Goal: Task Accomplishment & Management: Manage account settings

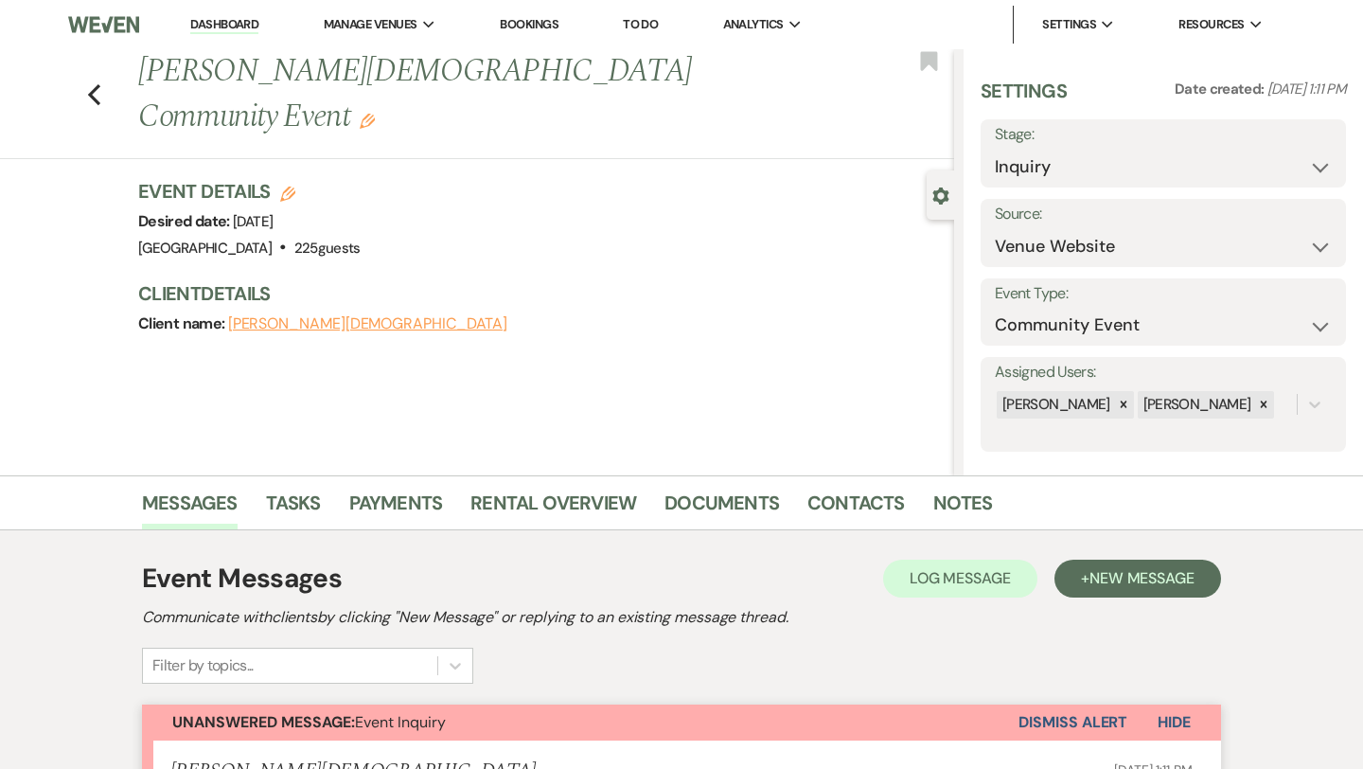
select select "5"
select select "7"
click at [97, 83] on icon "Previous" at bounding box center [94, 94] width 14 height 23
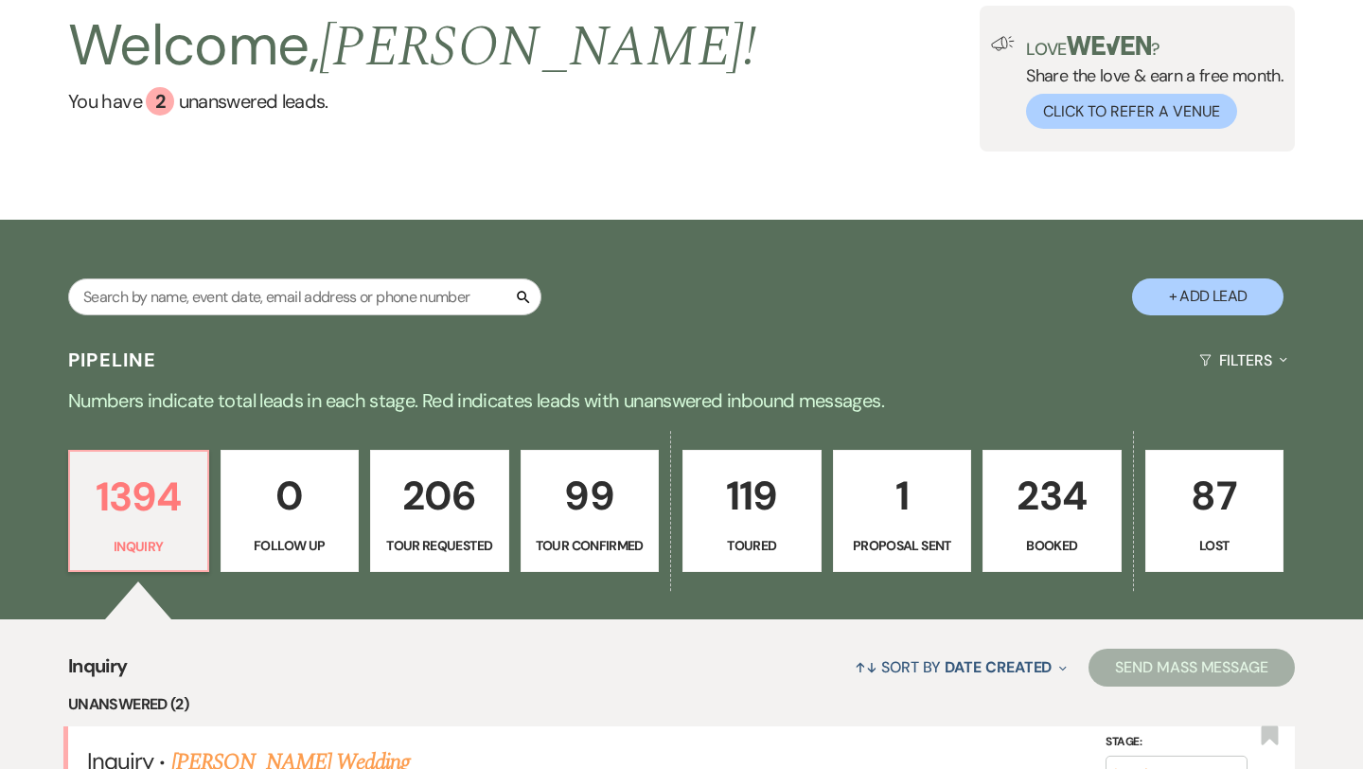
scroll to position [63, 0]
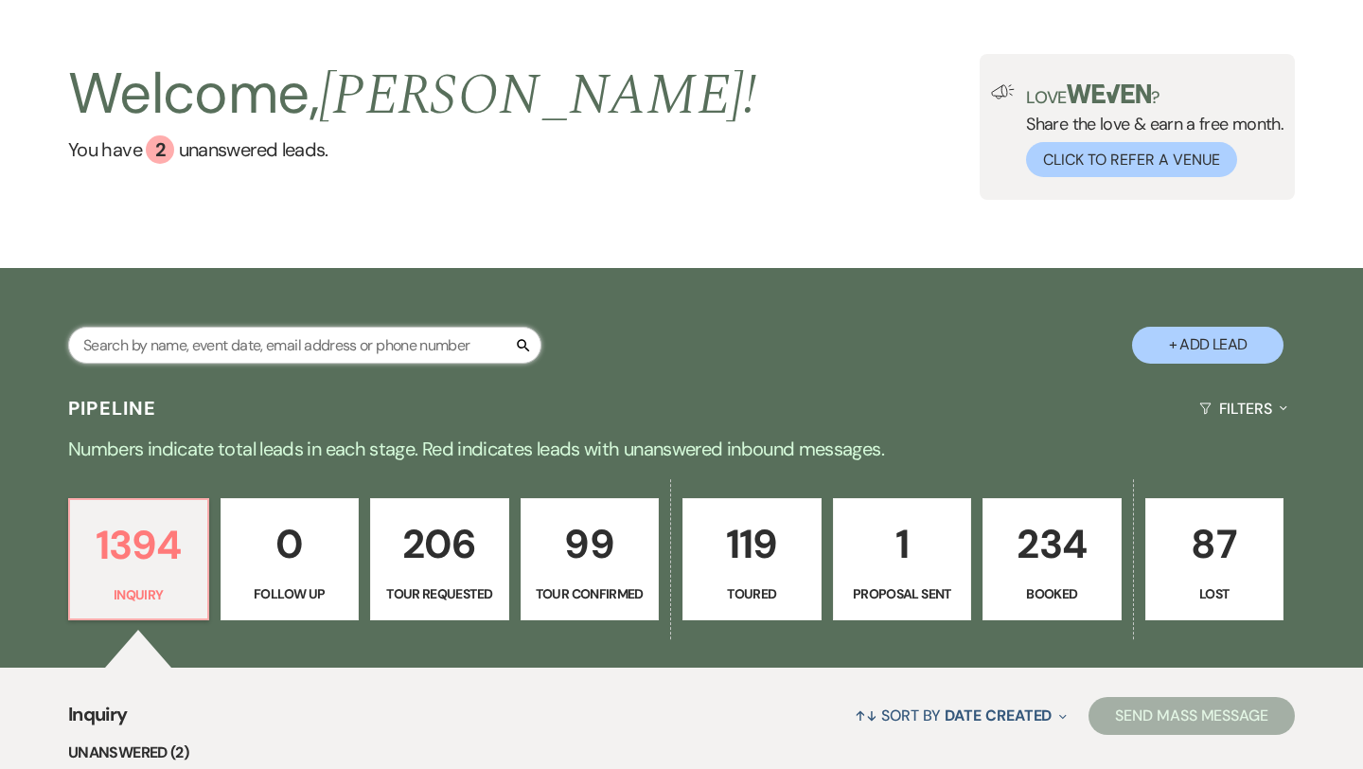
click at [260, 345] on input "text" at bounding box center [304, 345] width 473 height 37
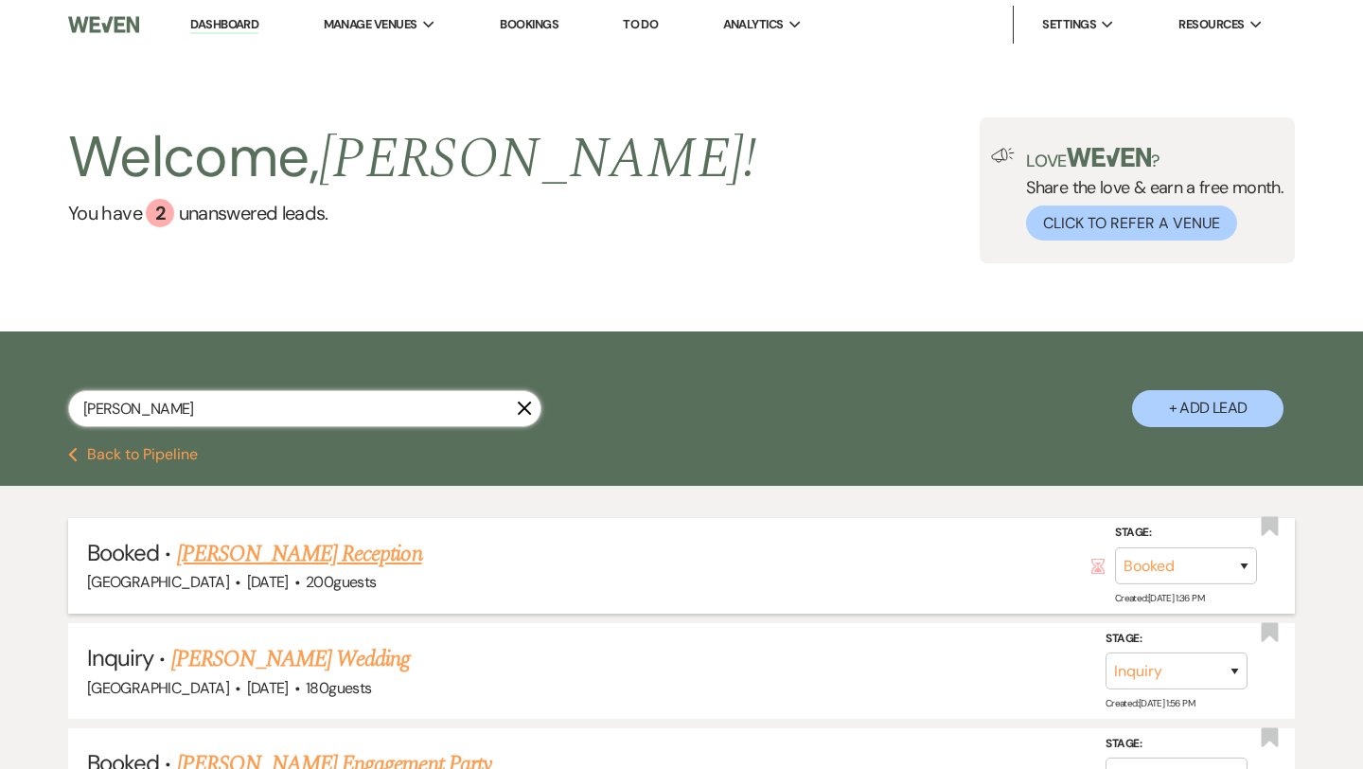
type input "[PERSON_NAME]"
click at [305, 545] on link "[PERSON_NAME] Reception" at bounding box center [299, 554] width 245 height 34
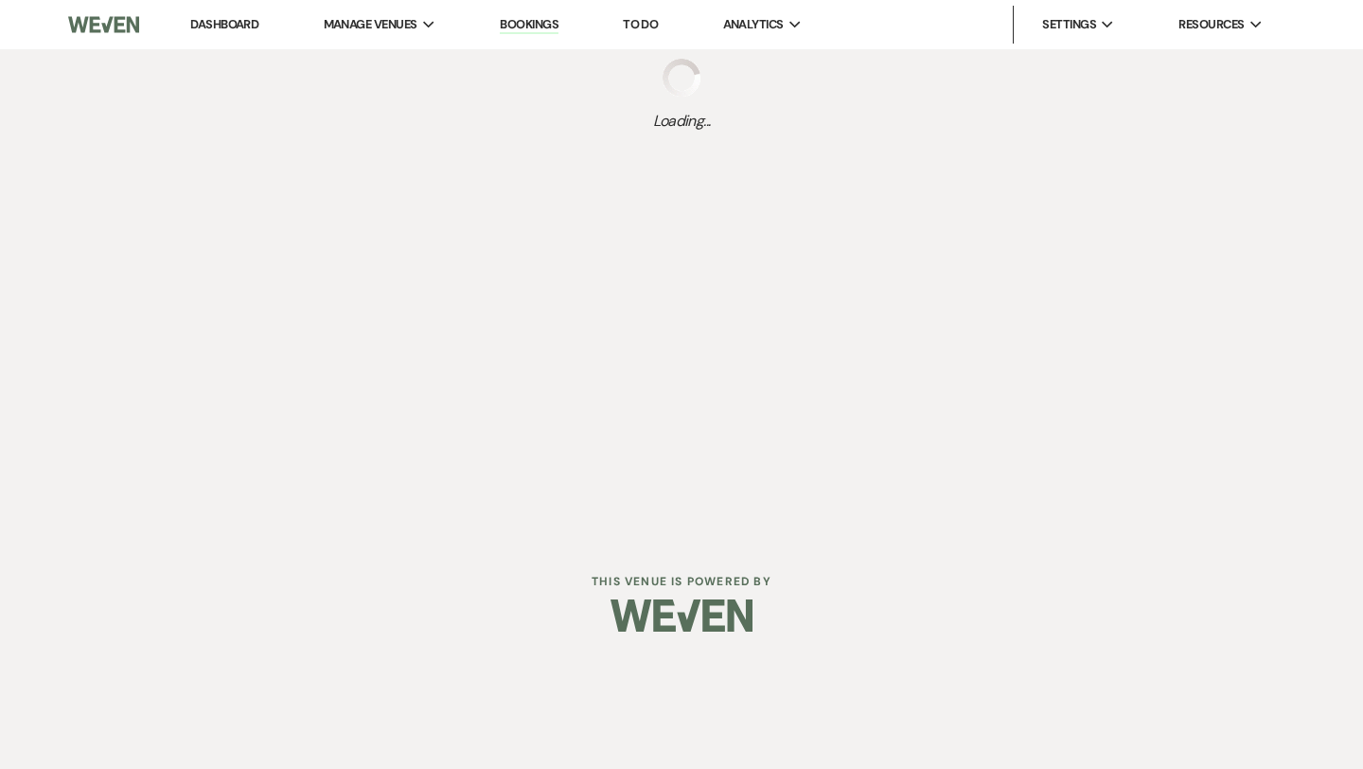
select select "20"
select select "13"
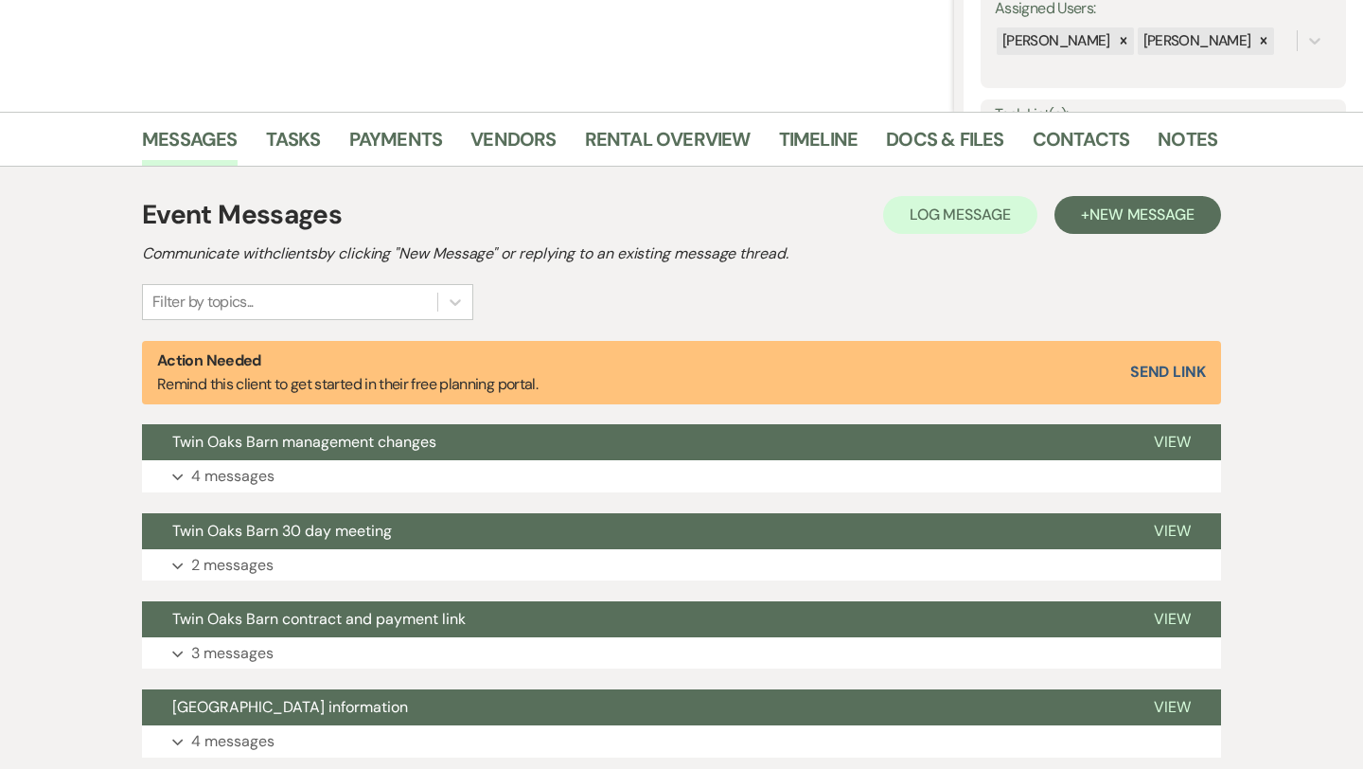
scroll to position [344, 0]
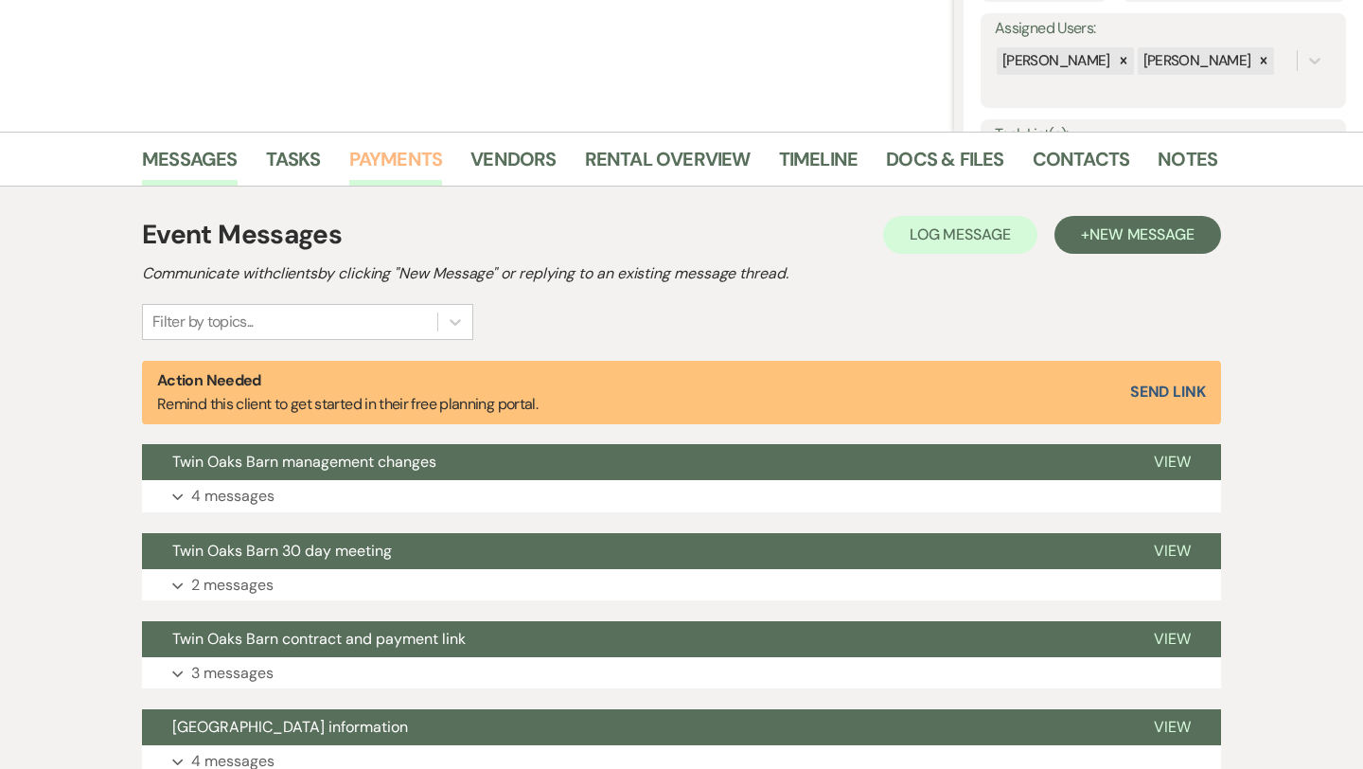
click at [421, 145] on link "Payments" at bounding box center [396, 165] width 94 height 42
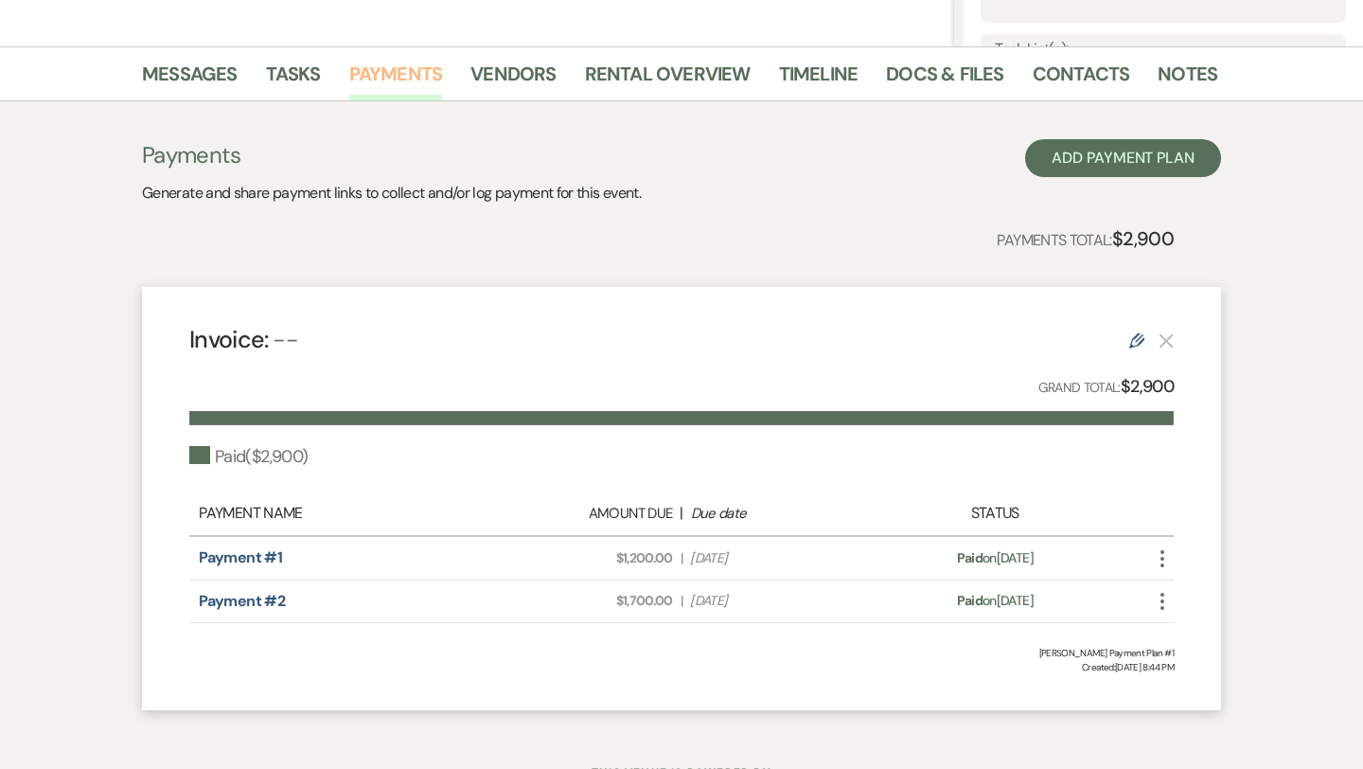
scroll to position [442, 0]
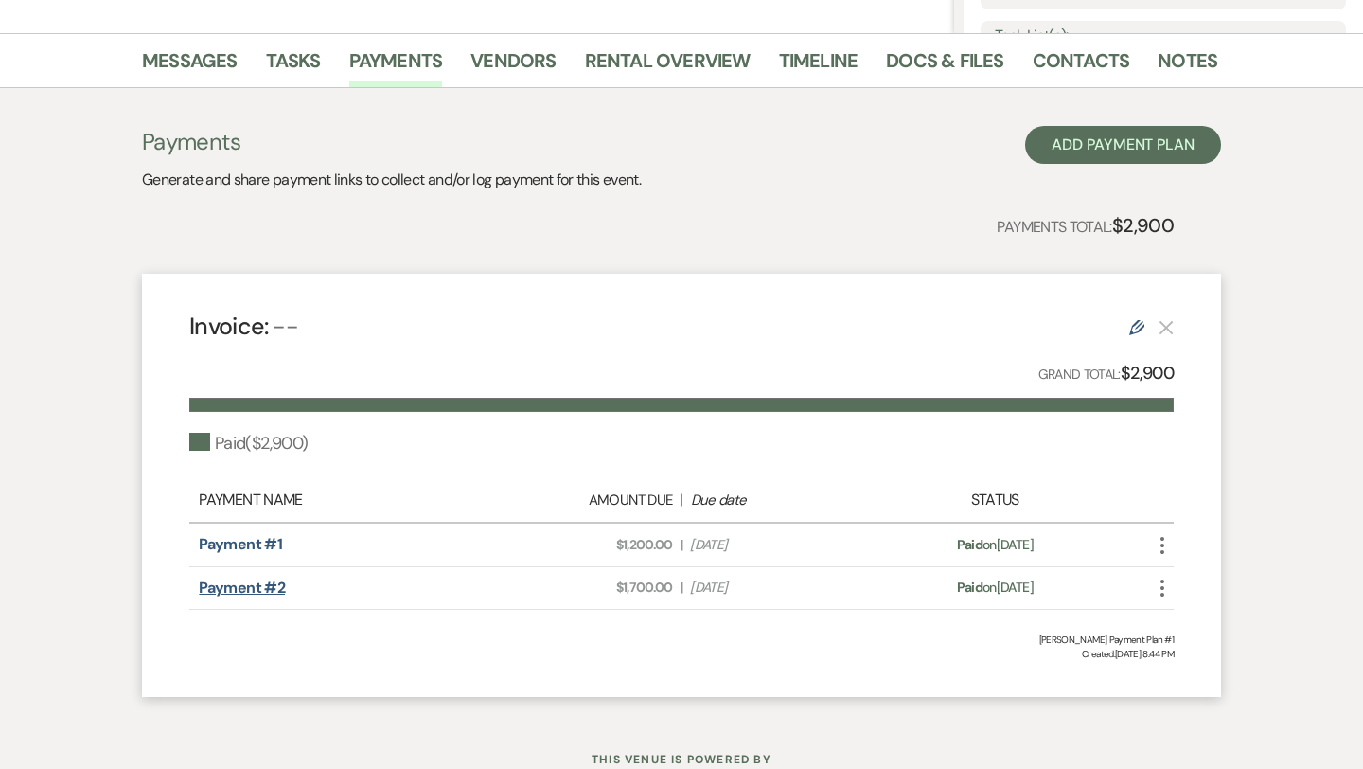
click at [257, 581] on link "Payment #2" at bounding box center [242, 588] width 86 height 20
